Goal: Task Accomplishment & Management: Manage account settings

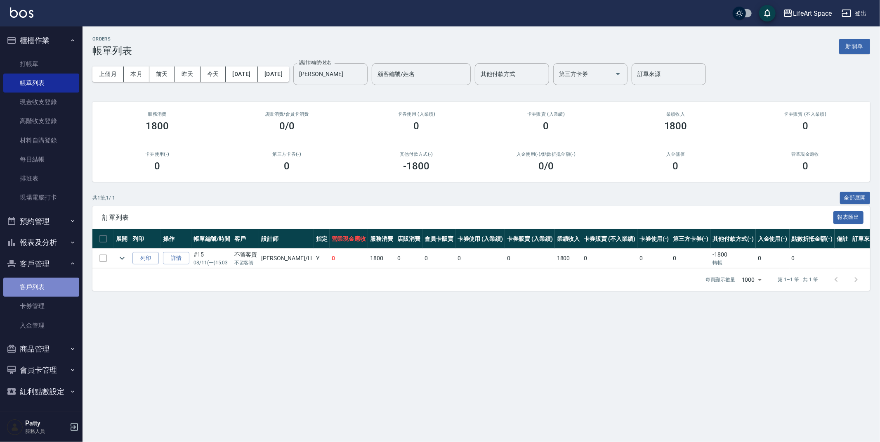
click at [40, 288] on link "客戶列表" at bounding box center [41, 286] width 76 height 19
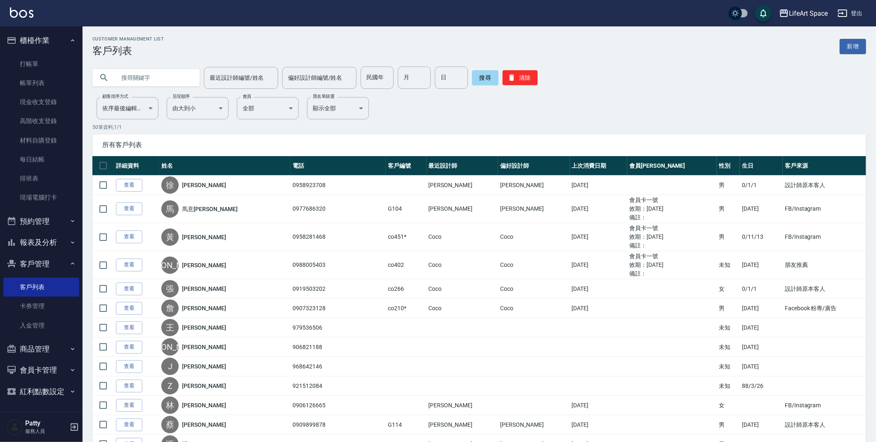
click at [153, 85] on input "text" at bounding box center [155, 77] width 78 height 22
type input "0906396089"
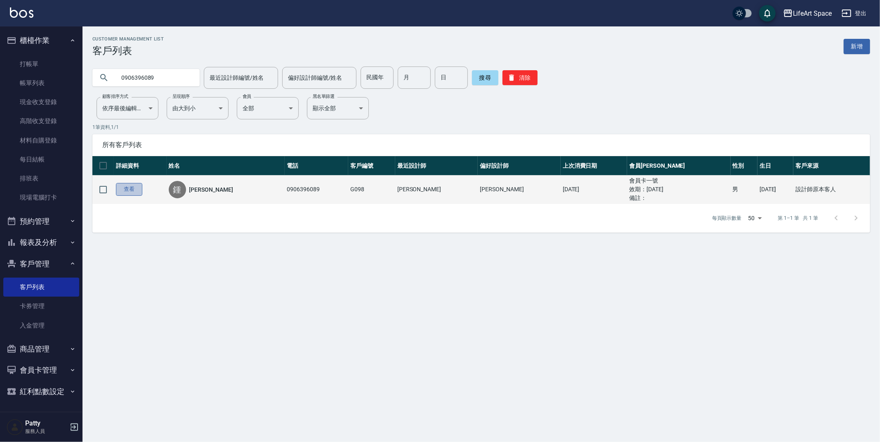
click at [137, 188] on link "查看" at bounding box center [129, 189] width 26 height 13
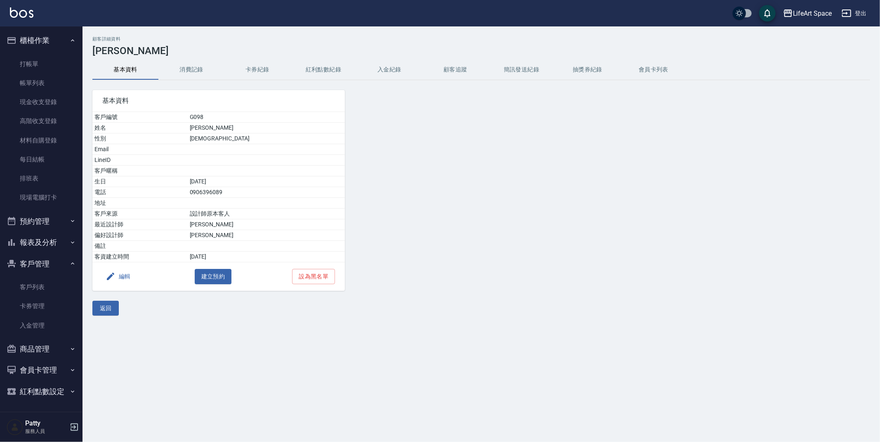
click at [189, 65] on button "消費記錄" at bounding box center [191, 70] width 66 height 20
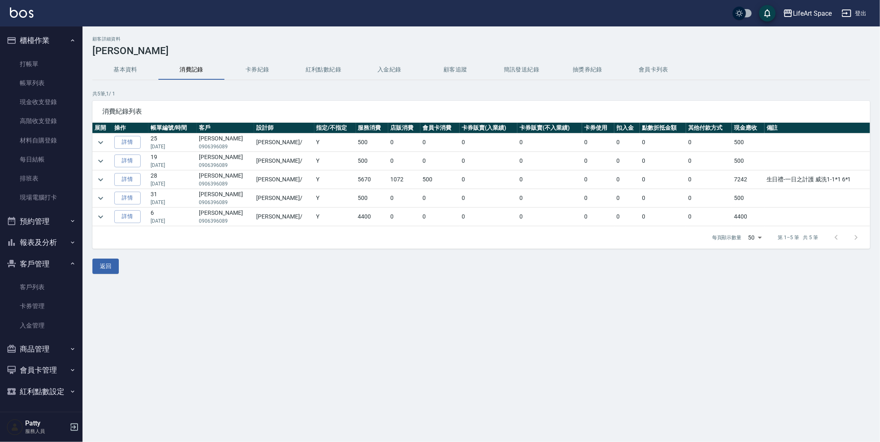
click at [331, 64] on button "紅利點數紀錄" at bounding box center [324, 70] width 66 height 20
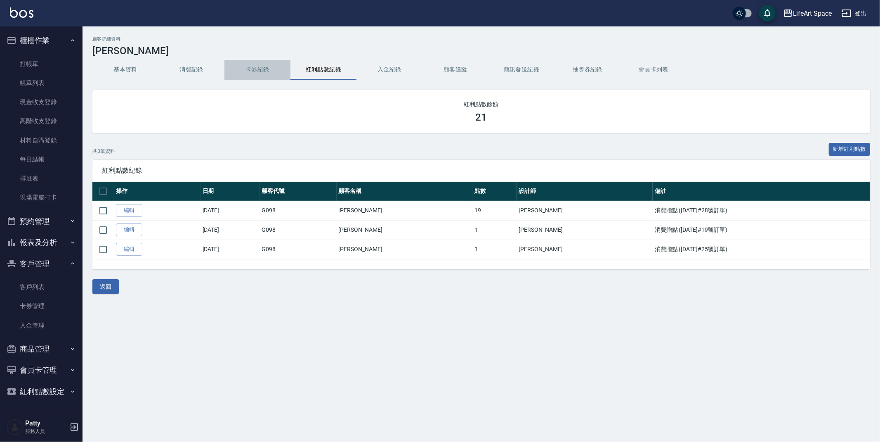
click at [250, 69] on button "卡券紀錄" at bounding box center [257, 70] width 66 height 20
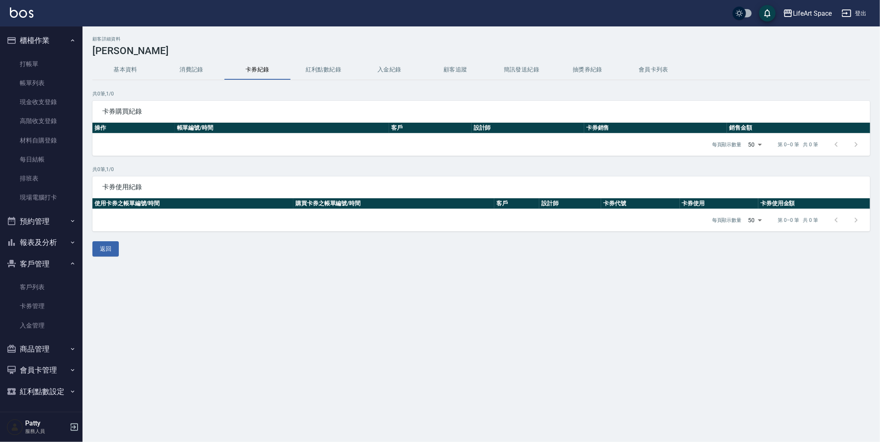
click at [189, 73] on button "消費記錄" at bounding box center [191, 70] width 66 height 20
